Goal: Information Seeking & Learning: Learn about a topic

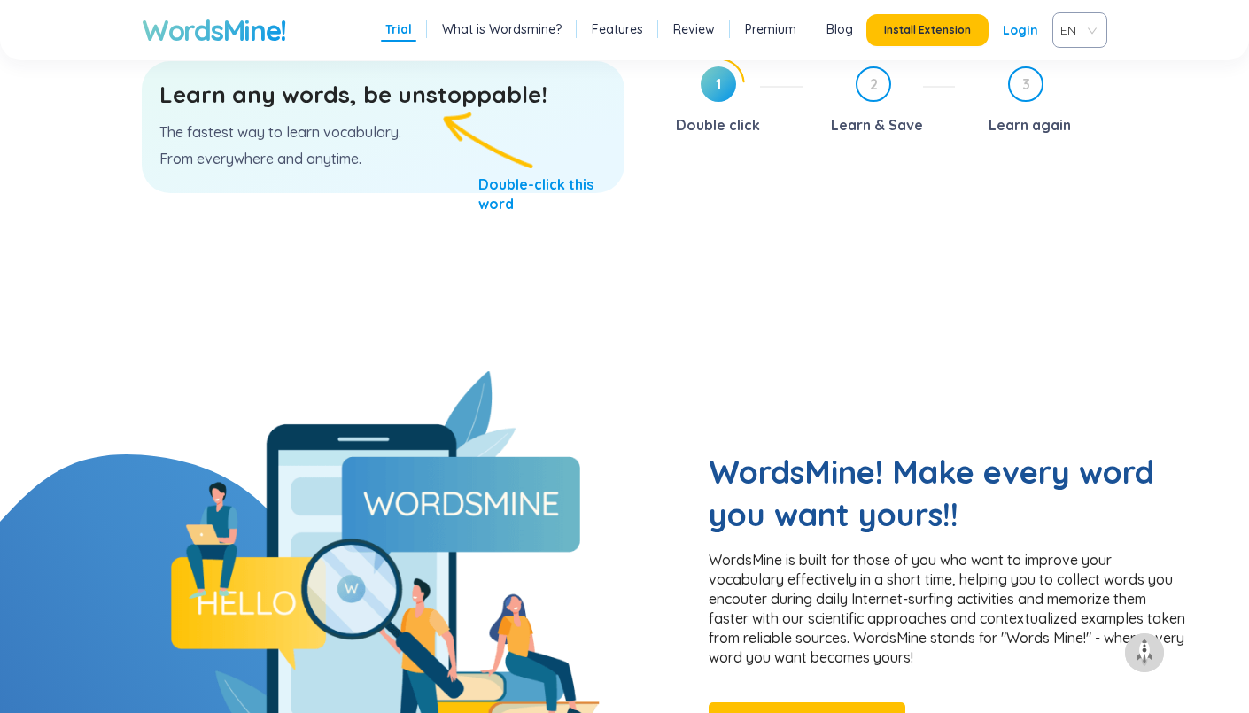
scroll to position [893, 0]
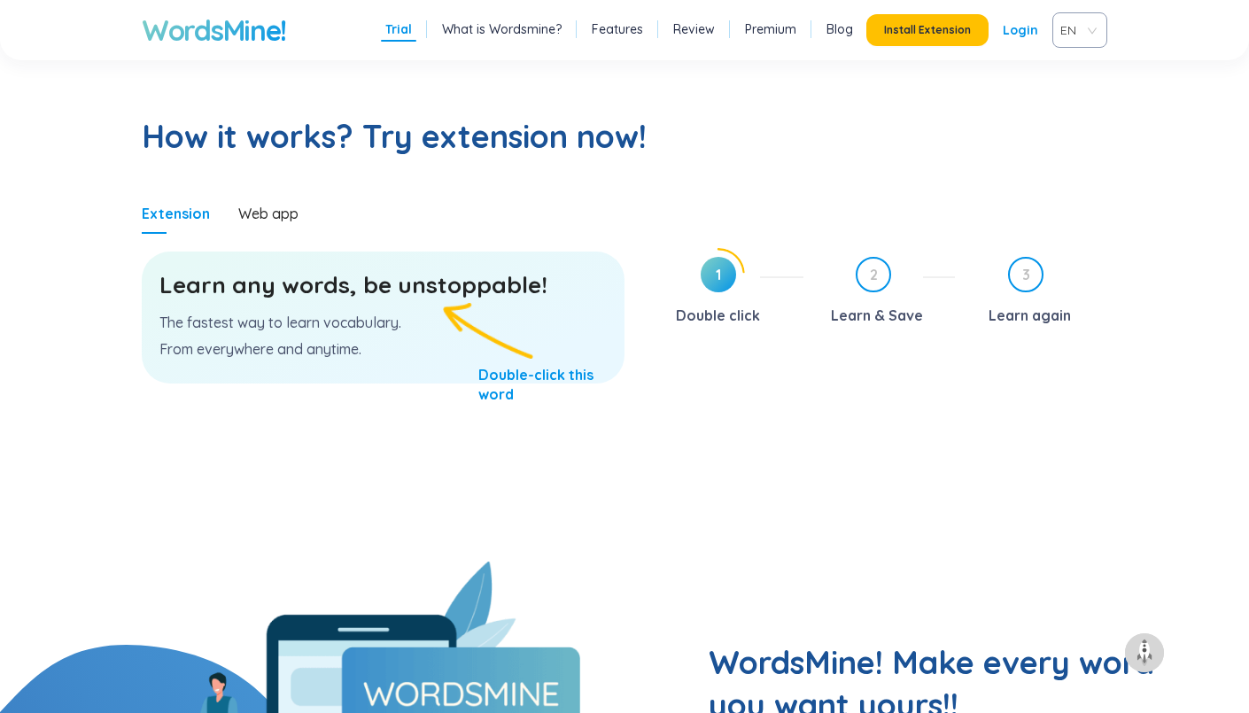
click at [804, 438] on div "1 Double click 2 Learn & Save 3 Learn again" at bounding box center [879, 404] width 456 height 313
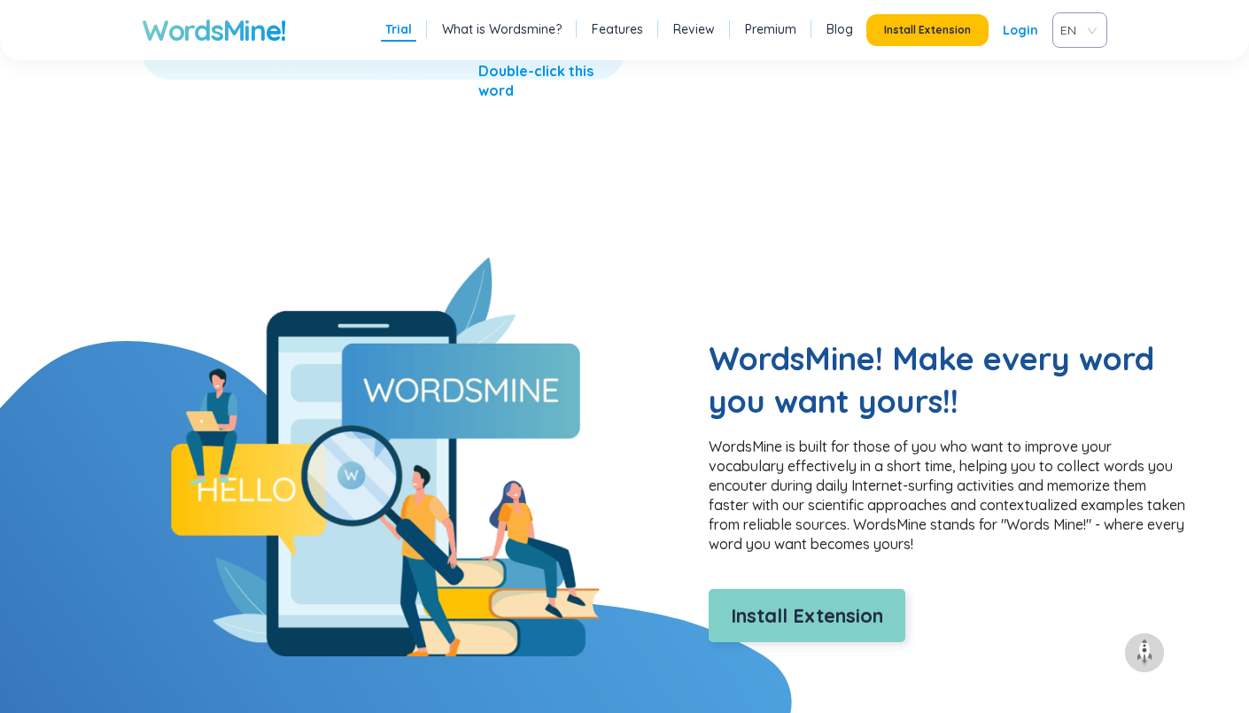
scroll to position [1338, 0]
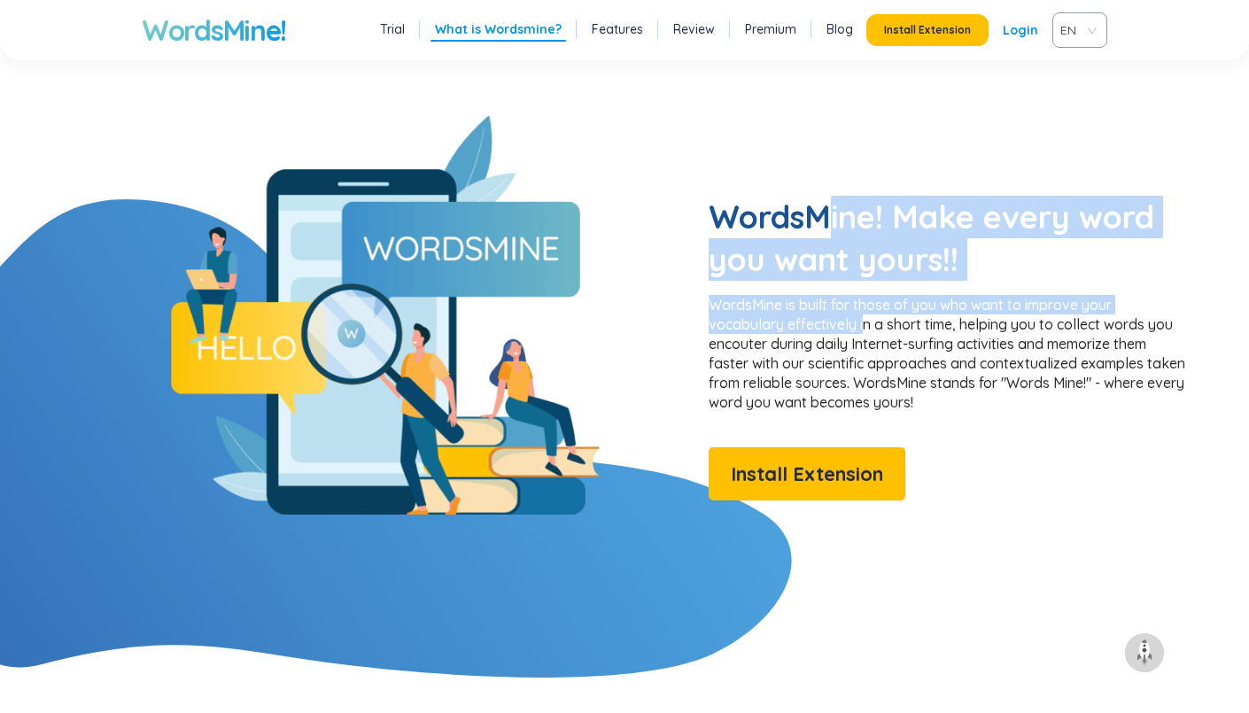
drag, startPoint x: 860, startPoint y: 298, endPoint x: 933, endPoint y: 352, distance: 90.7
click at [874, 339] on div "WordsMine! Make every word you want yours!! WordsMine is built for those of you…" at bounding box center [947, 348] width 478 height 305
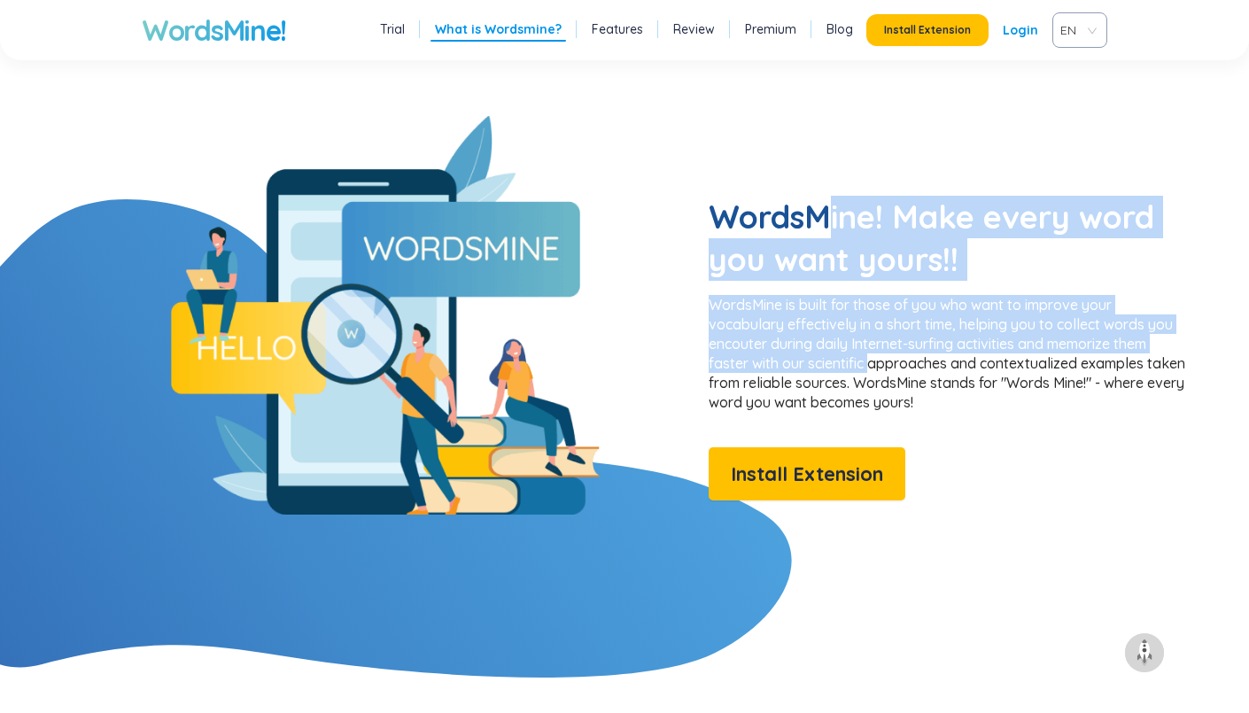
click at [940, 352] on p "WordsMine is built for those of you who want to improve your vocabulary effecti…" at bounding box center [947, 353] width 478 height 117
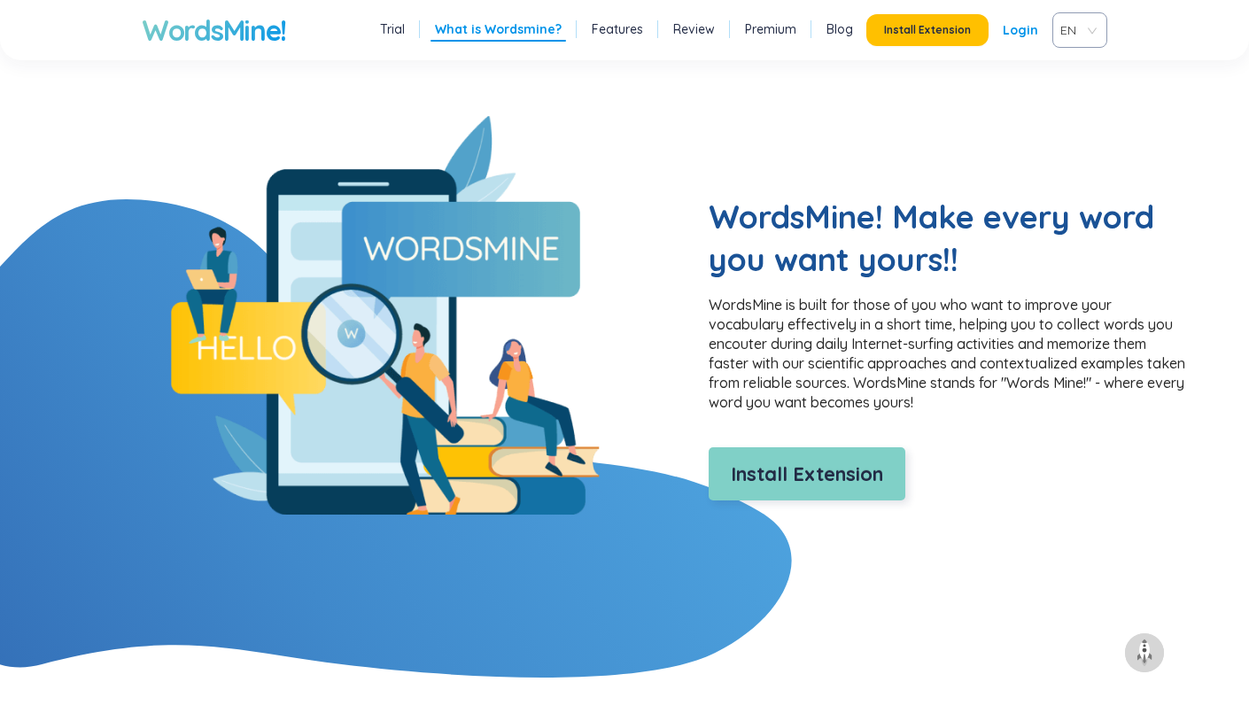
click at [815, 459] on span "Install Extension" at bounding box center [807, 474] width 152 height 31
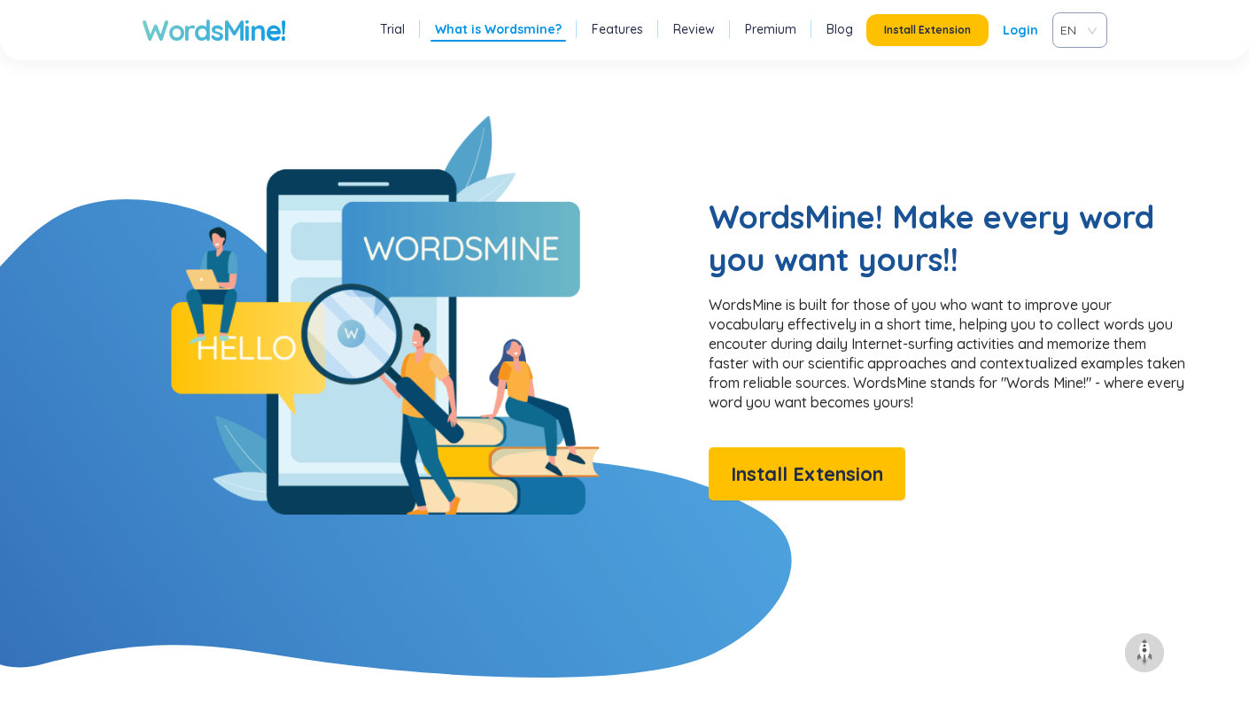
click at [816, 301] on p "WordsMine is built for those of you who want to improve your vocabulary effecti…" at bounding box center [947, 353] width 478 height 117
click at [768, 326] on p "WordsMine is built for those of you who want to improve your vocabulary effecti…" at bounding box center [947, 353] width 478 height 117
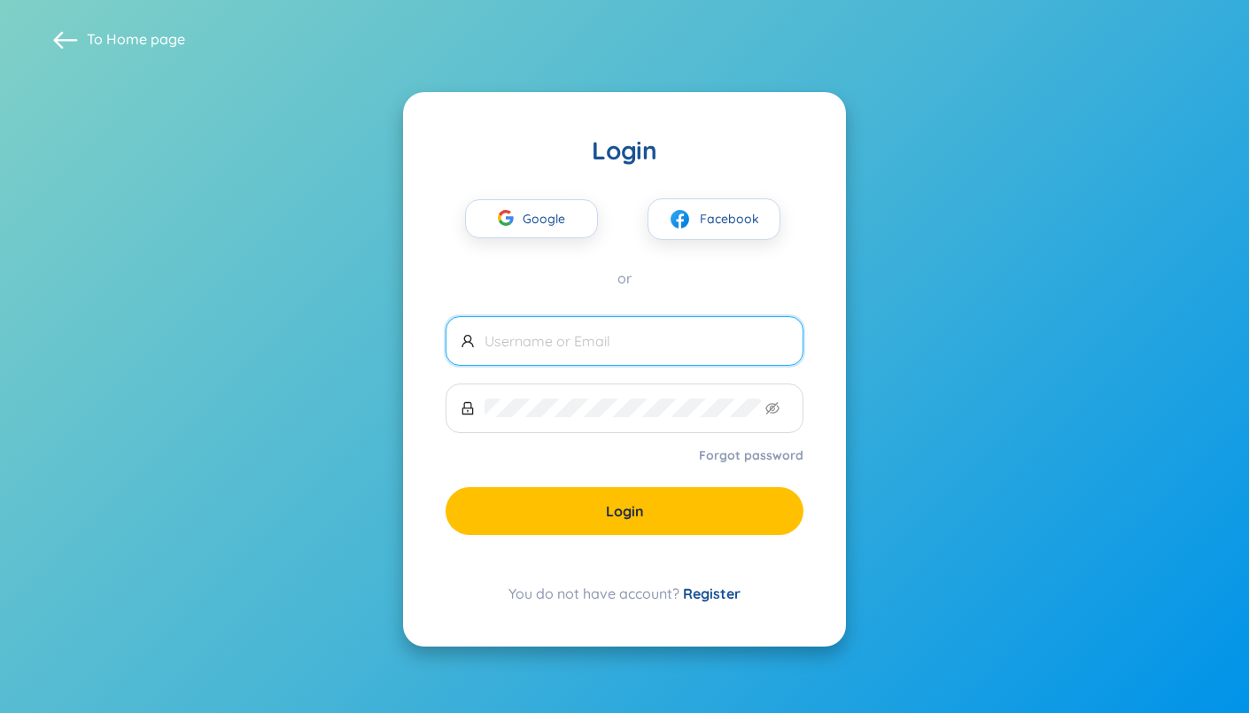
click at [600, 349] on input "text" at bounding box center [636, 340] width 304 height 19
click at [536, 220] on span "Google" at bounding box center [547, 218] width 51 height 37
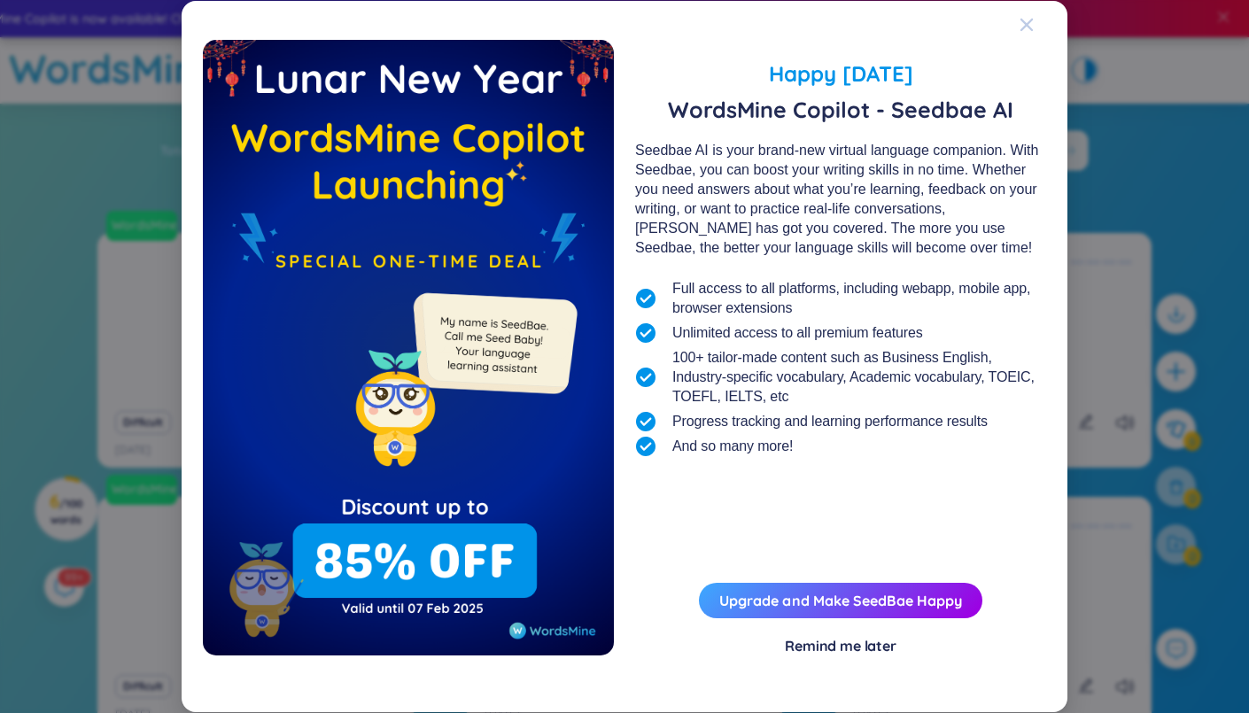
click at [1024, 24] on icon "Close" at bounding box center [1026, 25] width 12 height 12
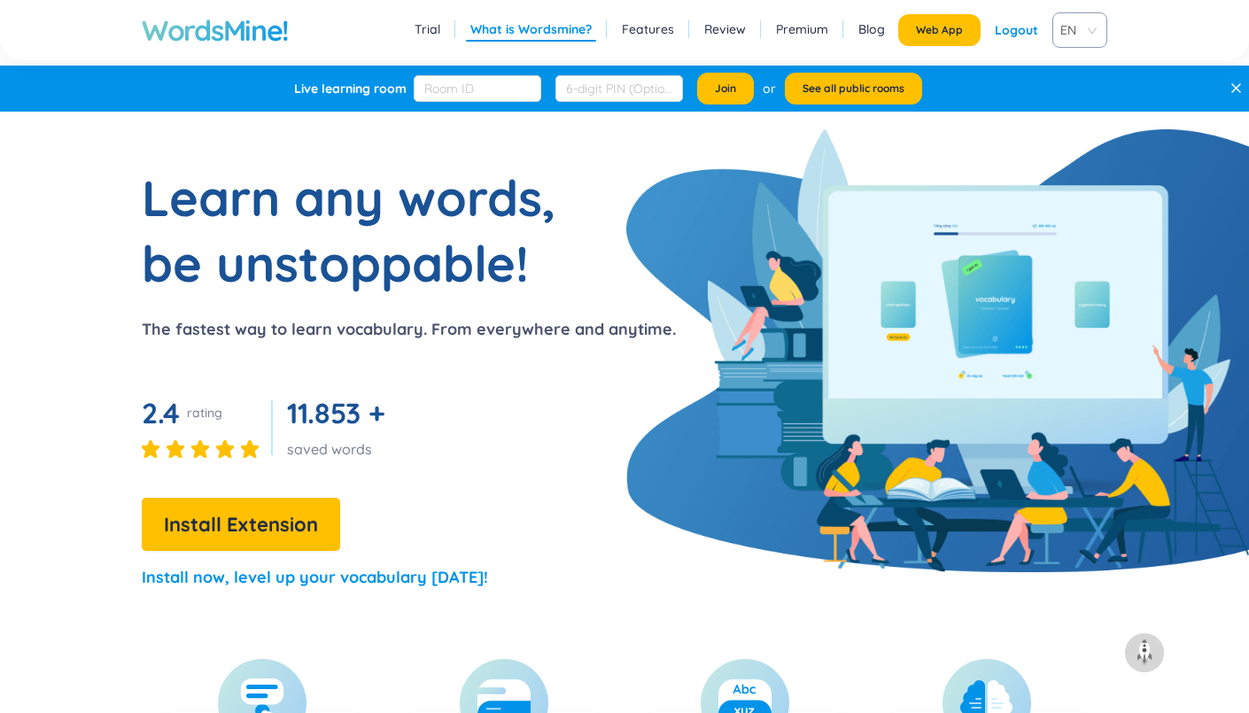
scroll to position [1338, 0]
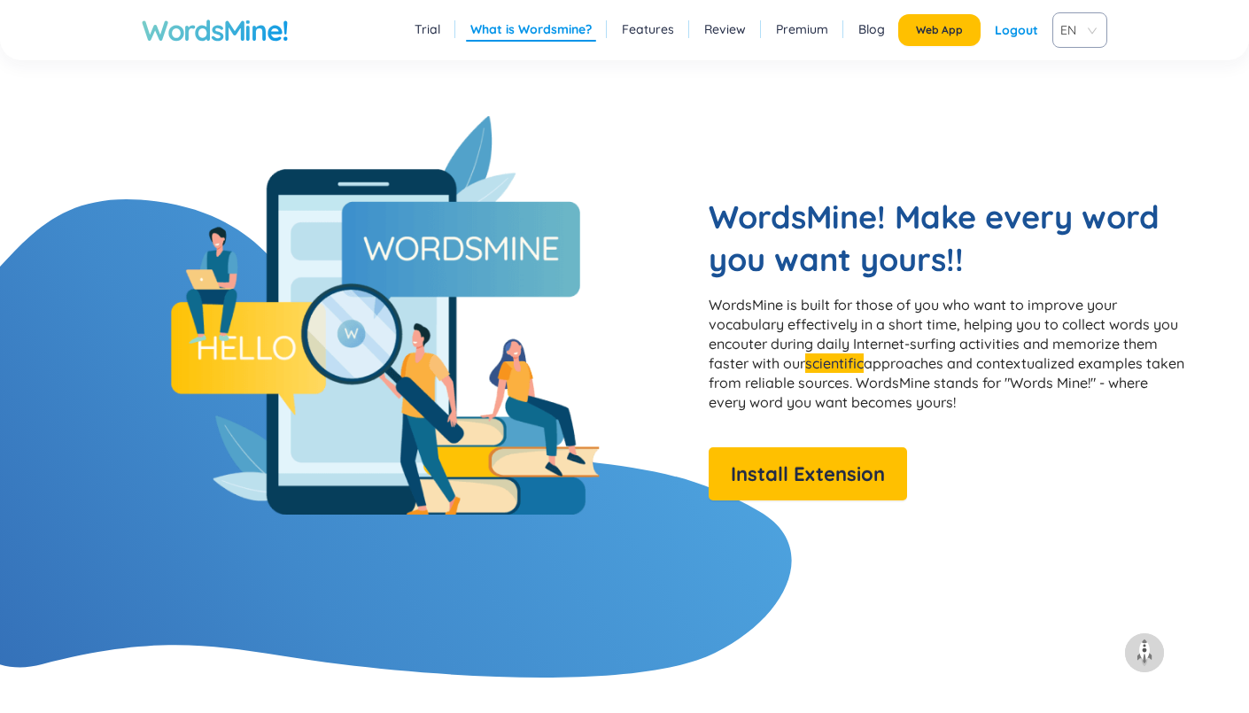
click at [920, 343] on p "WordsMine is built for those of you who want to improve your vocabulary effecti…" at bounding box center [947, 353] width 478 height 117
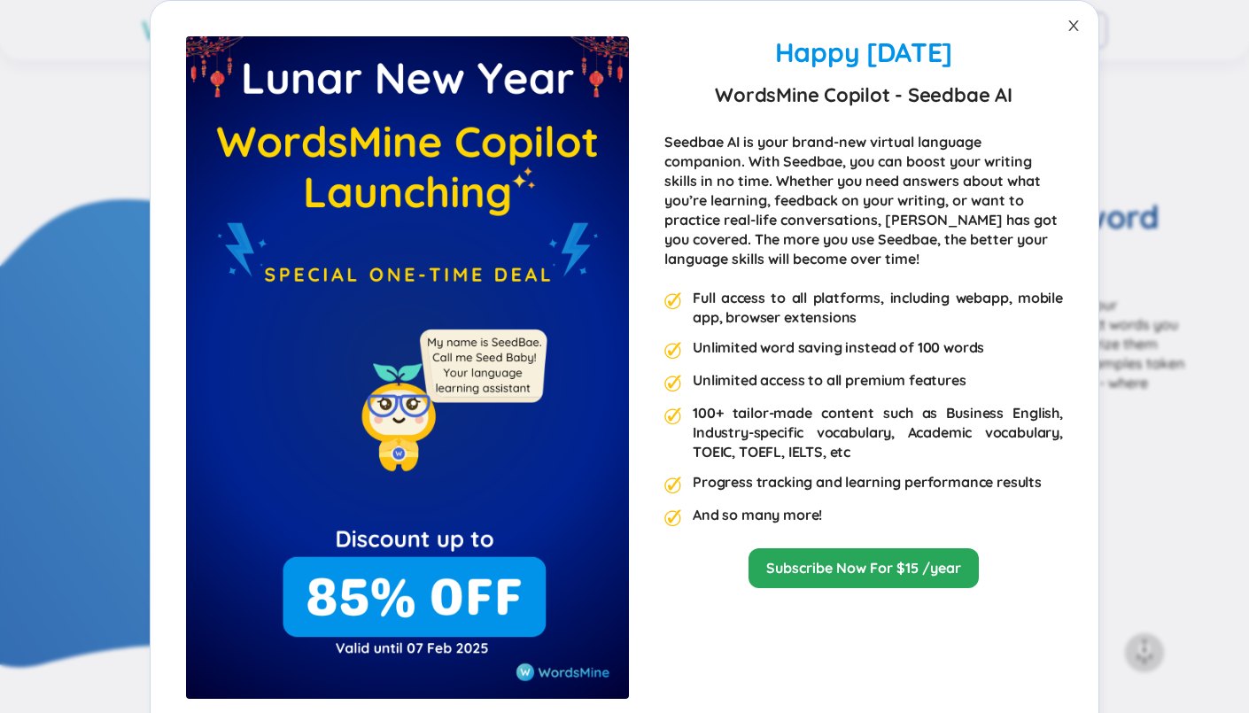
click at [1072, 21] on icon "close" at bounding box center [1073, 26] width 14 height 14
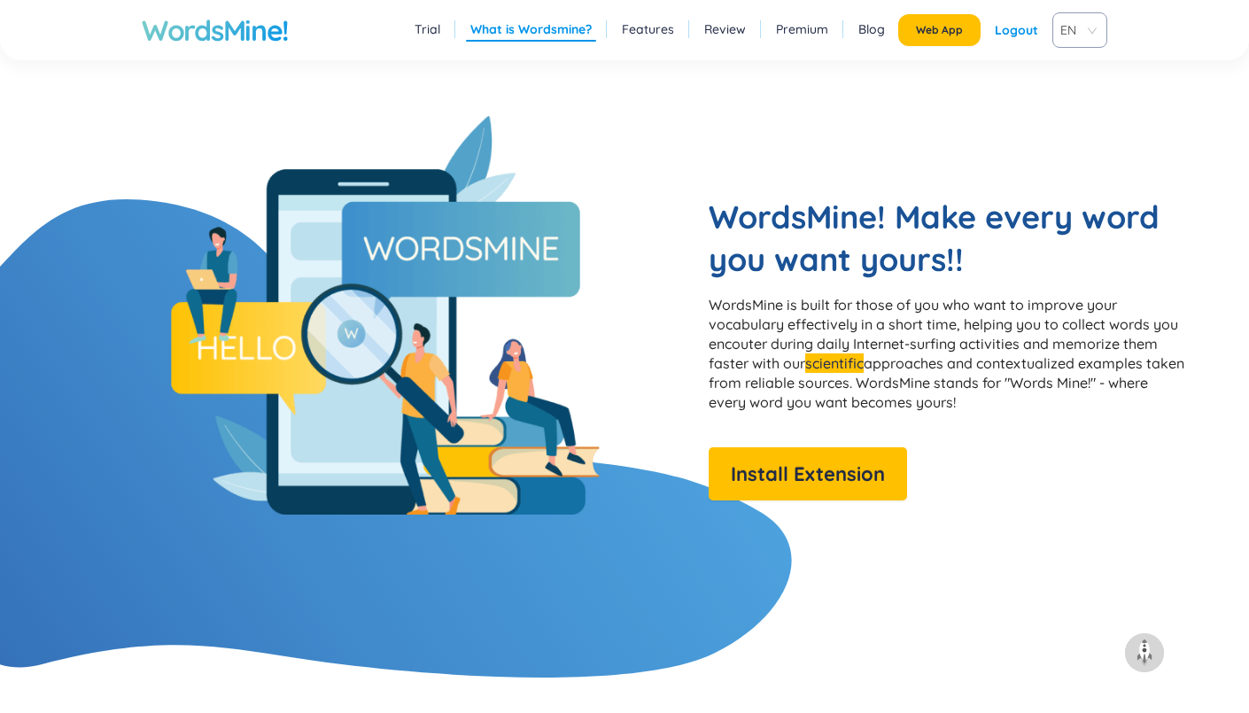
click at [832, 306] on p "WordsMine is built for those of you who want to improve your vocabulary effecti…" at bounding box center [947, 353] width 478 height 117
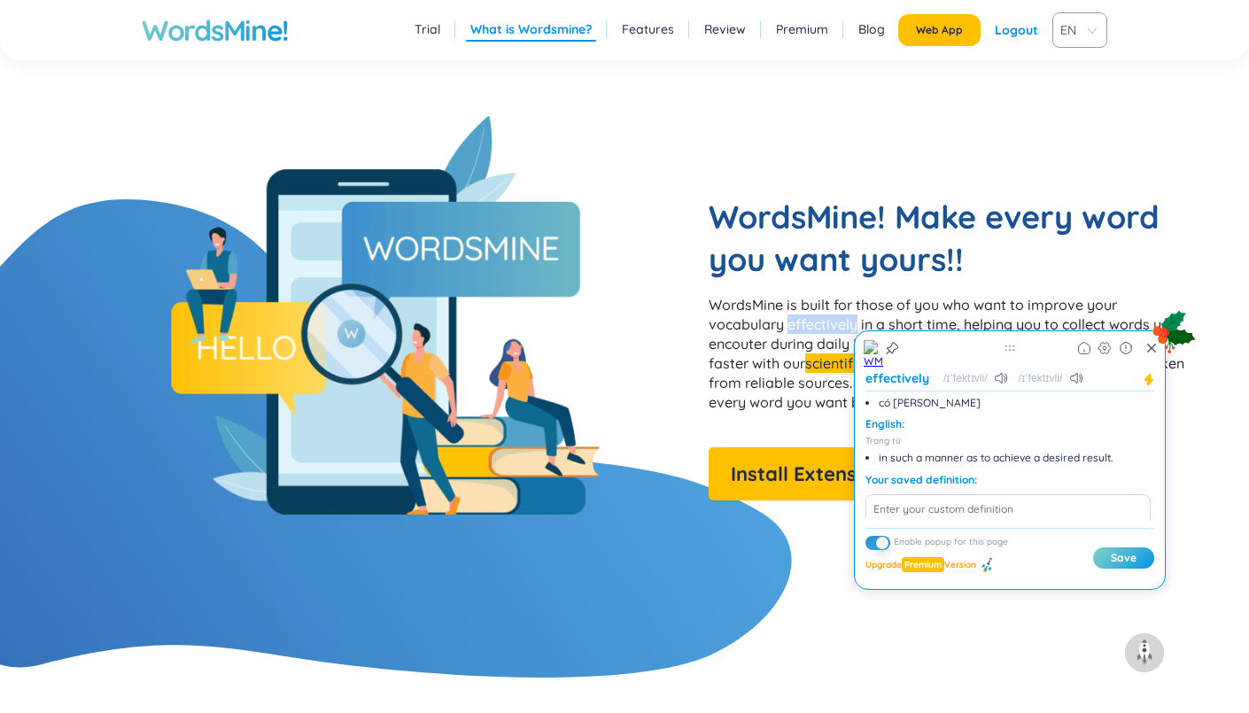
scroll to position [63, 0]
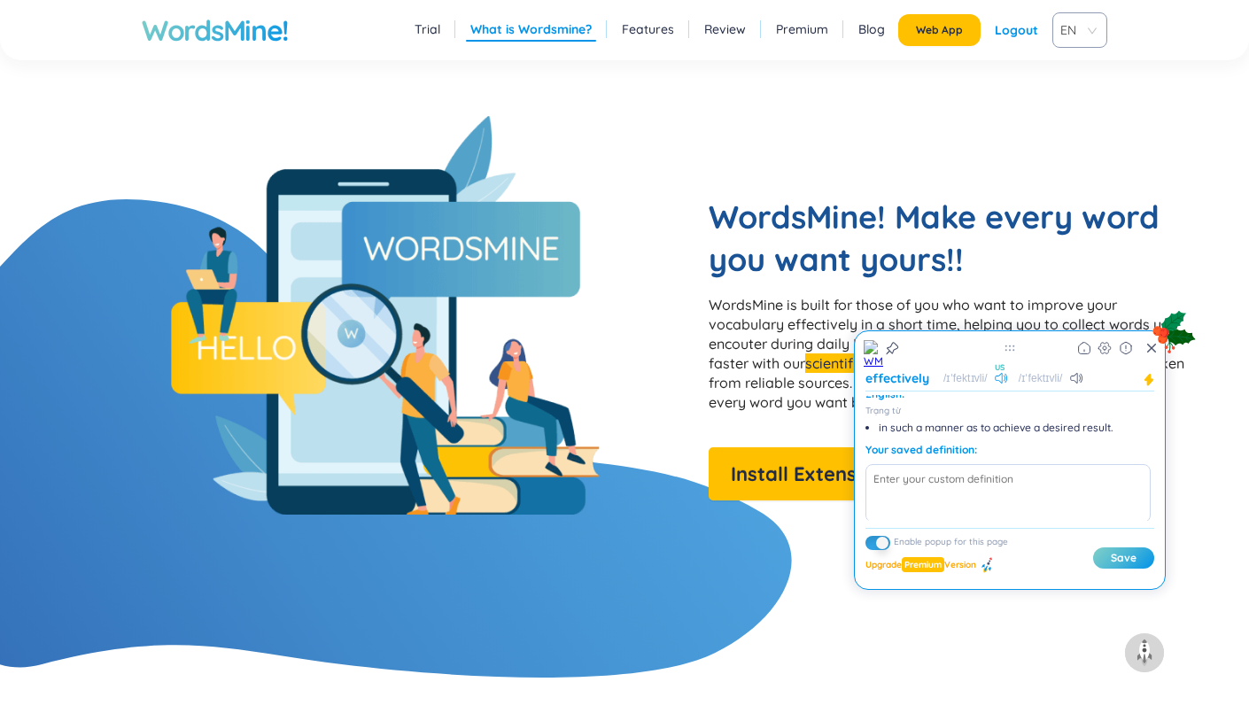
click at [996, 376] on icon at bounding box center [1000, 378] width 13 height 11
click at [1070, 378] on icon at bounding box center [1076, 378] width 13 height 11
click at [992, 561] on icon at bounding box center [989, 563] width 5 height 6
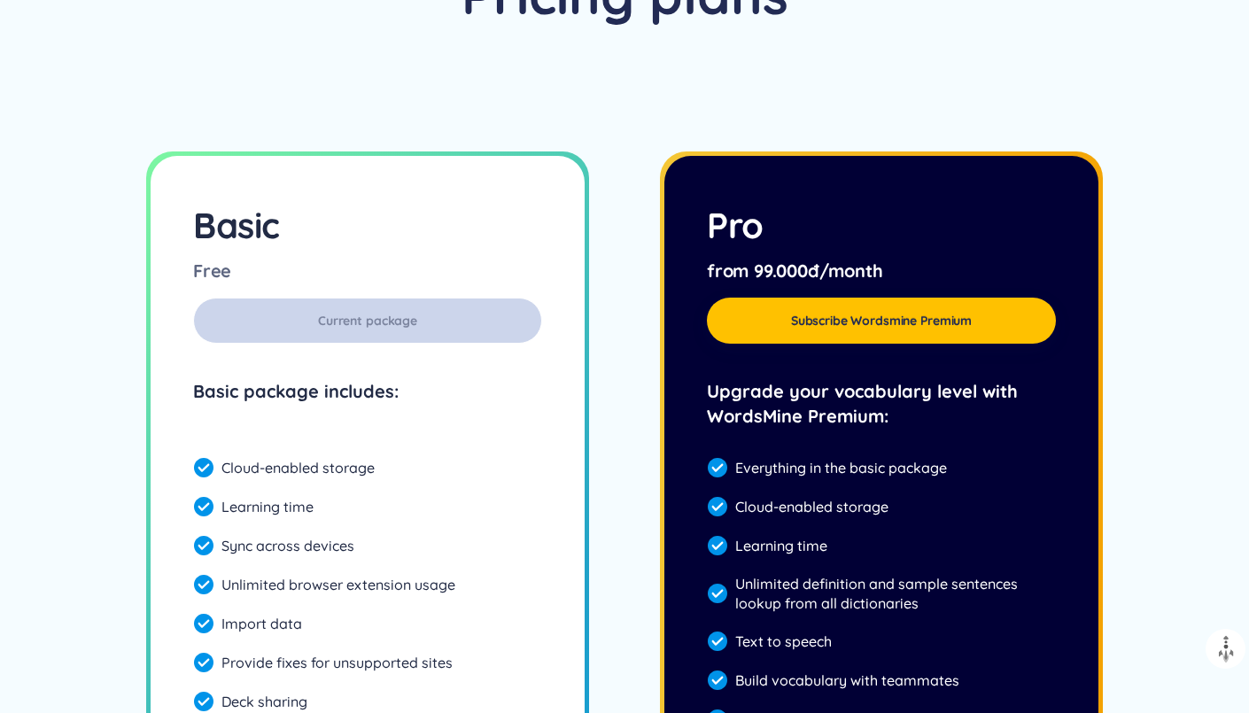
scroll to position [4973, 0]
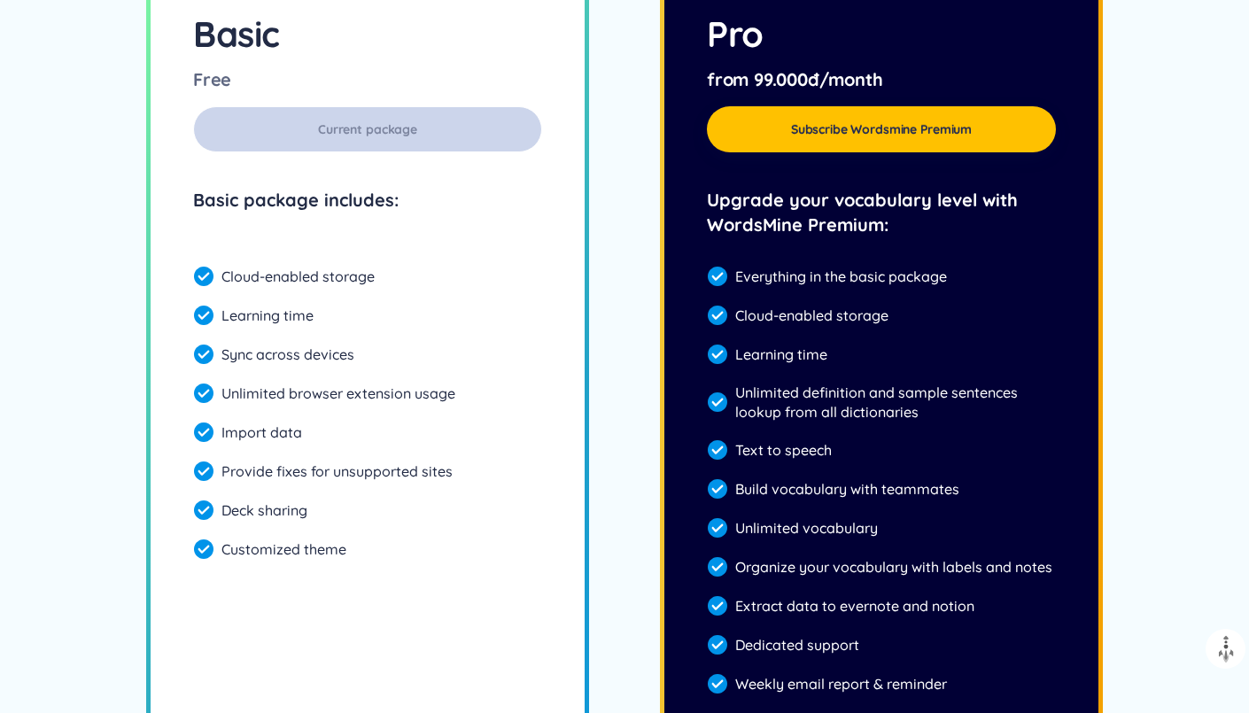
click at [630, 382] on div "Basic Free Current package Basic package includes: Cloud-enabled storage Learni…" at bounding box center [624, 420] width 1249 height 956
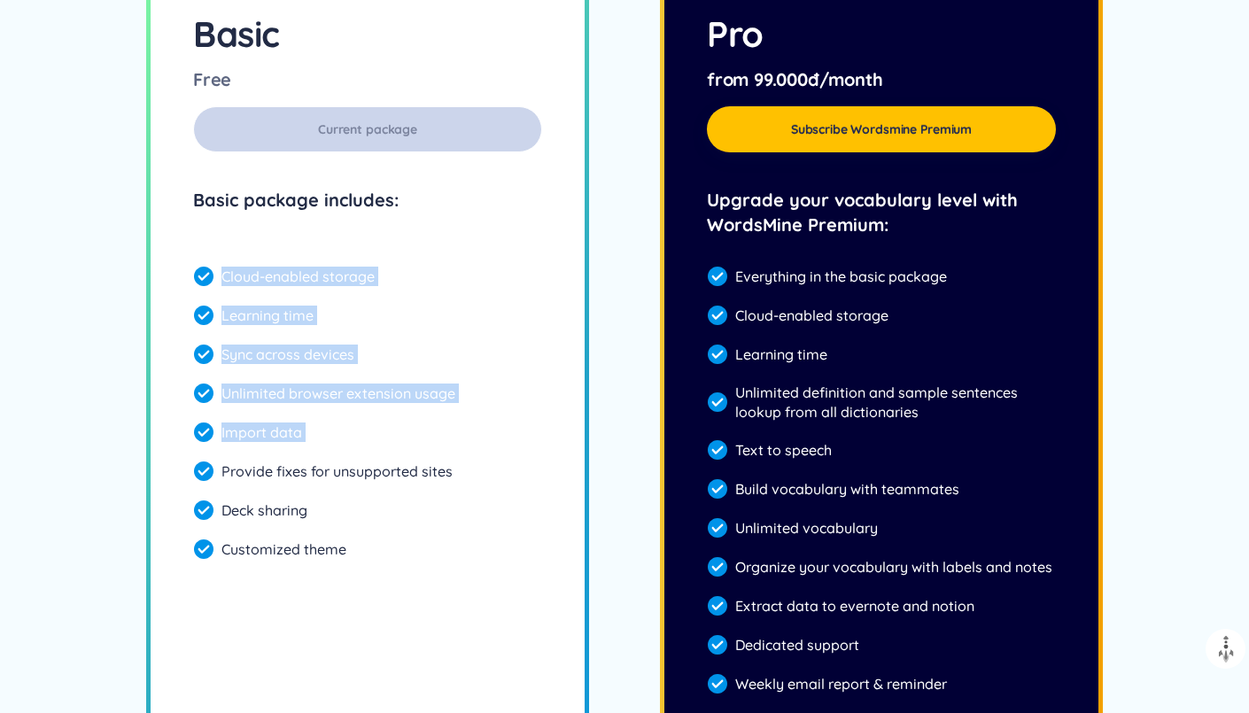
drag, startPoint x: 221, startPoint y: 272, endPoint x: 278, endPoint y: 450, distance: 186.8
click at [278, 450] on div "Cloud-enabled storage Learning time Sync across devices Unlimited browser exten…" at bounding box center [367, 413] width 349 height 308
click at [378, 450] on div "Cloud-enabled storage Learning time Sync across devices Unlimited browser exten…" at bounding box center [367, 413] width 349 height 308
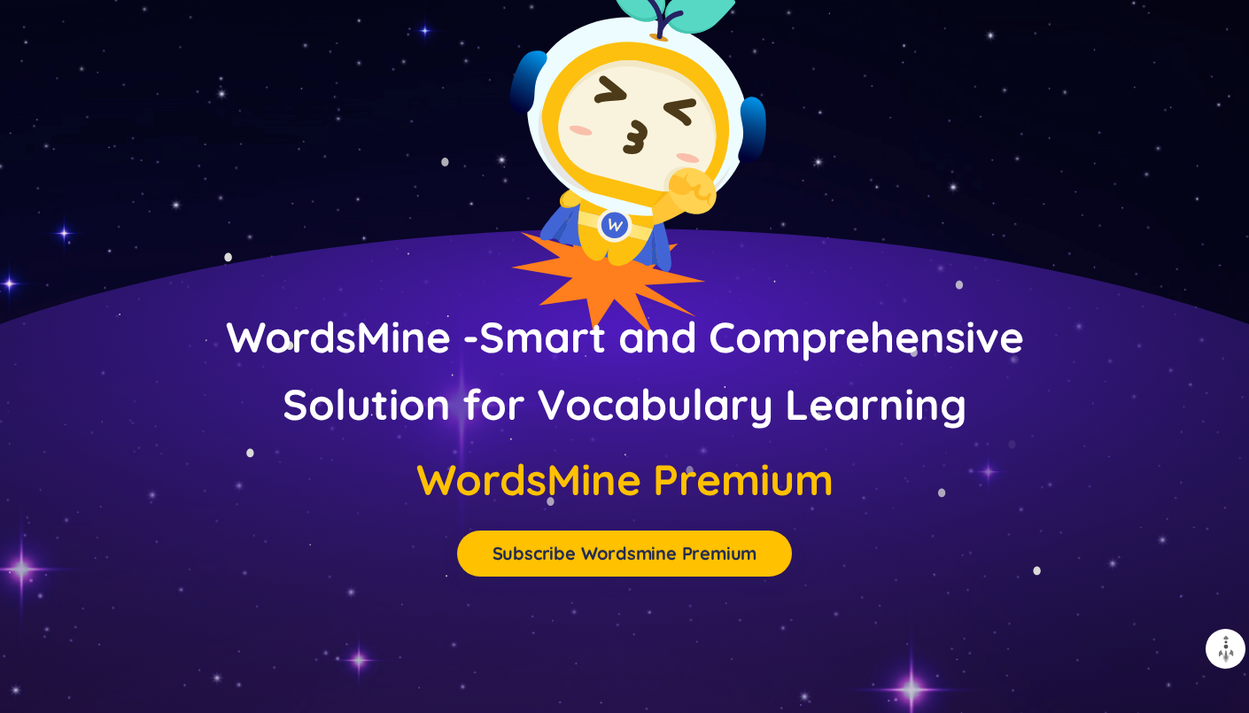
scroll to position [7271, 0]
